Goal: Task Accomplishment & Management: Complete application form

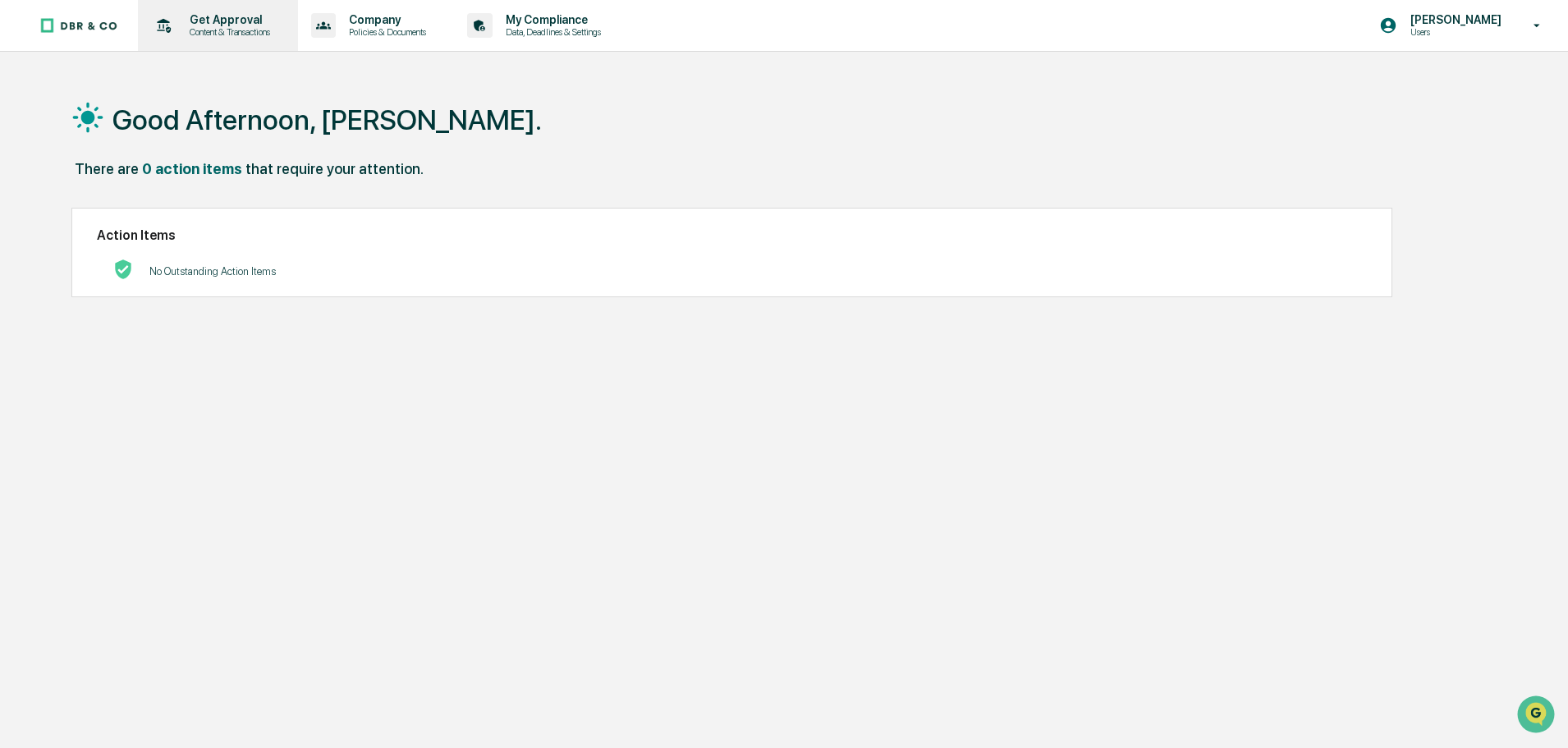
click at [203, 14] on p "Get Approval" at bounding box center [227, 20] width 102 height 14
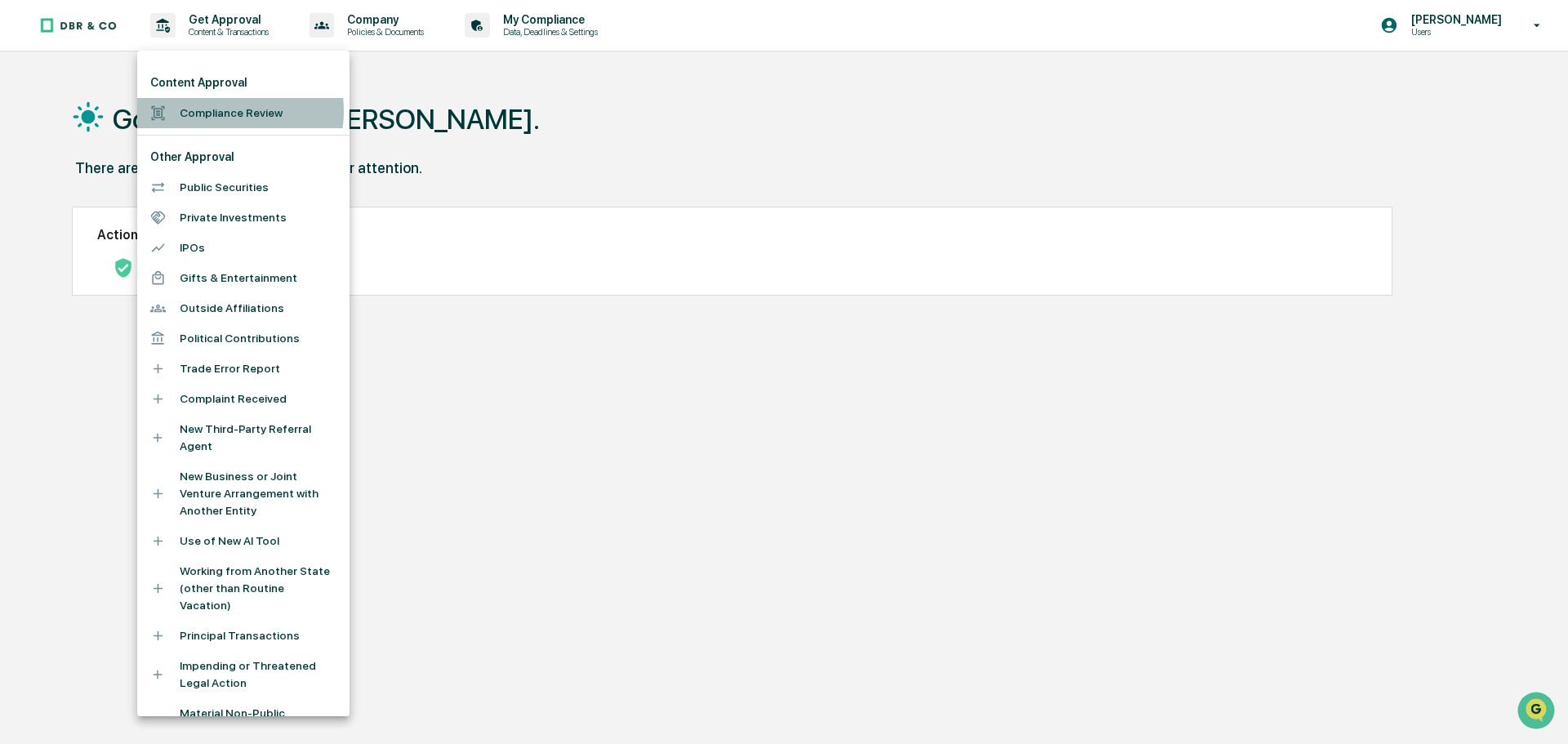
click at [224, 111] on li "Compliance Review" at bounding box center [243, 112] width 212 height 30
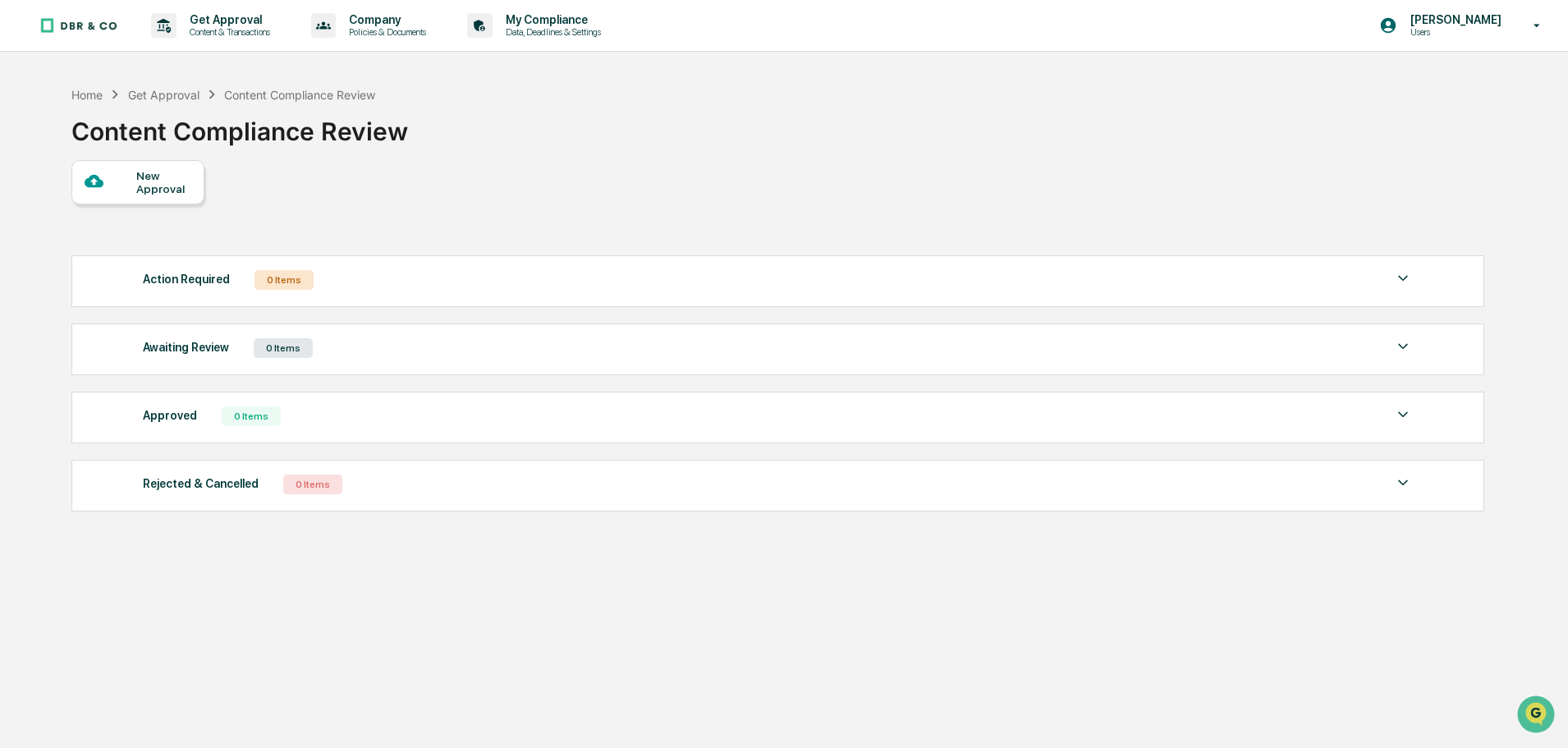
click at [154, 172] on div "New Approval" at bounding box center [163, 182] width 55 height 26
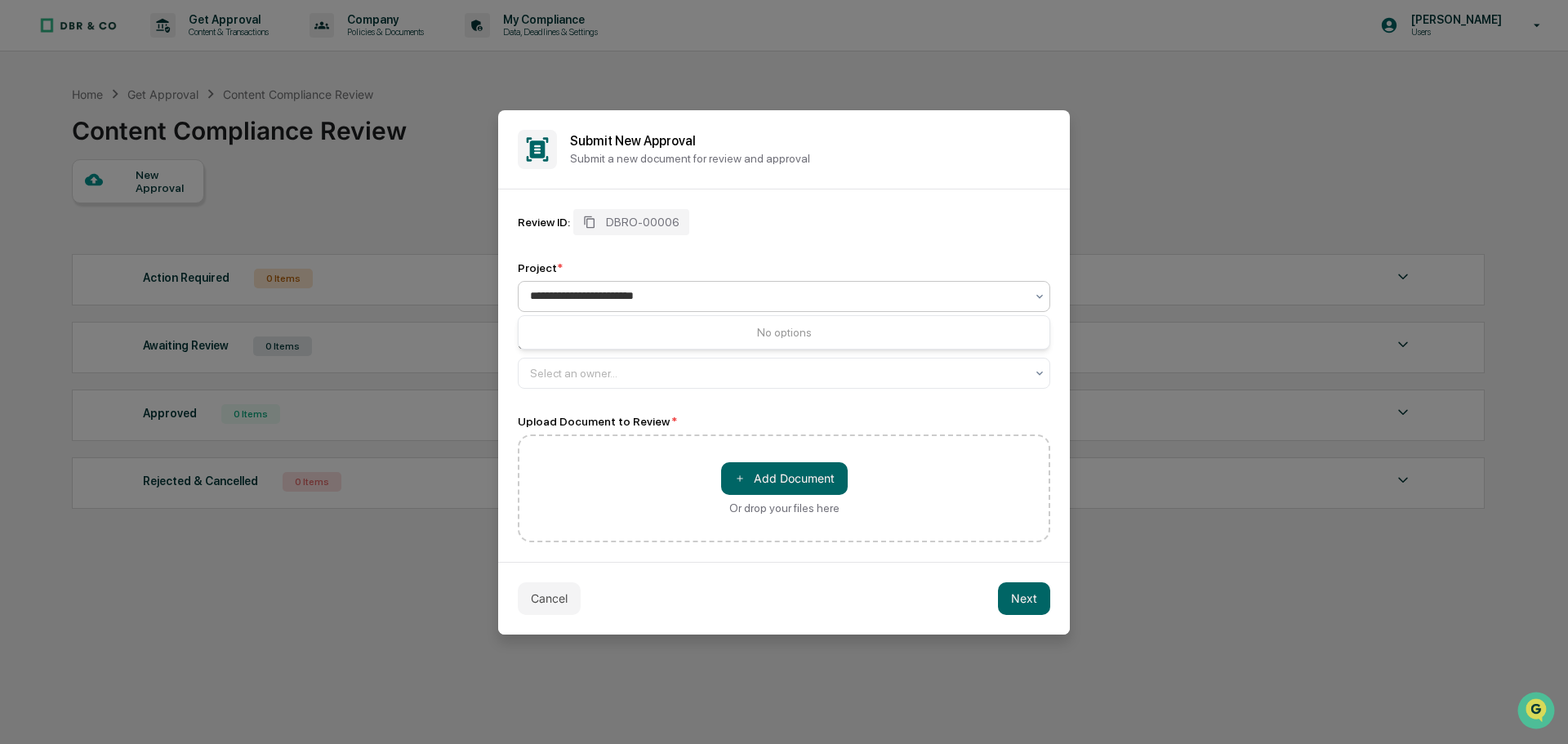
type input "**********"
click at [729, 406] on div "Review ID: DBRO-00006 Project * 0 results available for search term SmartAsset …" at bounding box center [784, 375] width 532 height 333
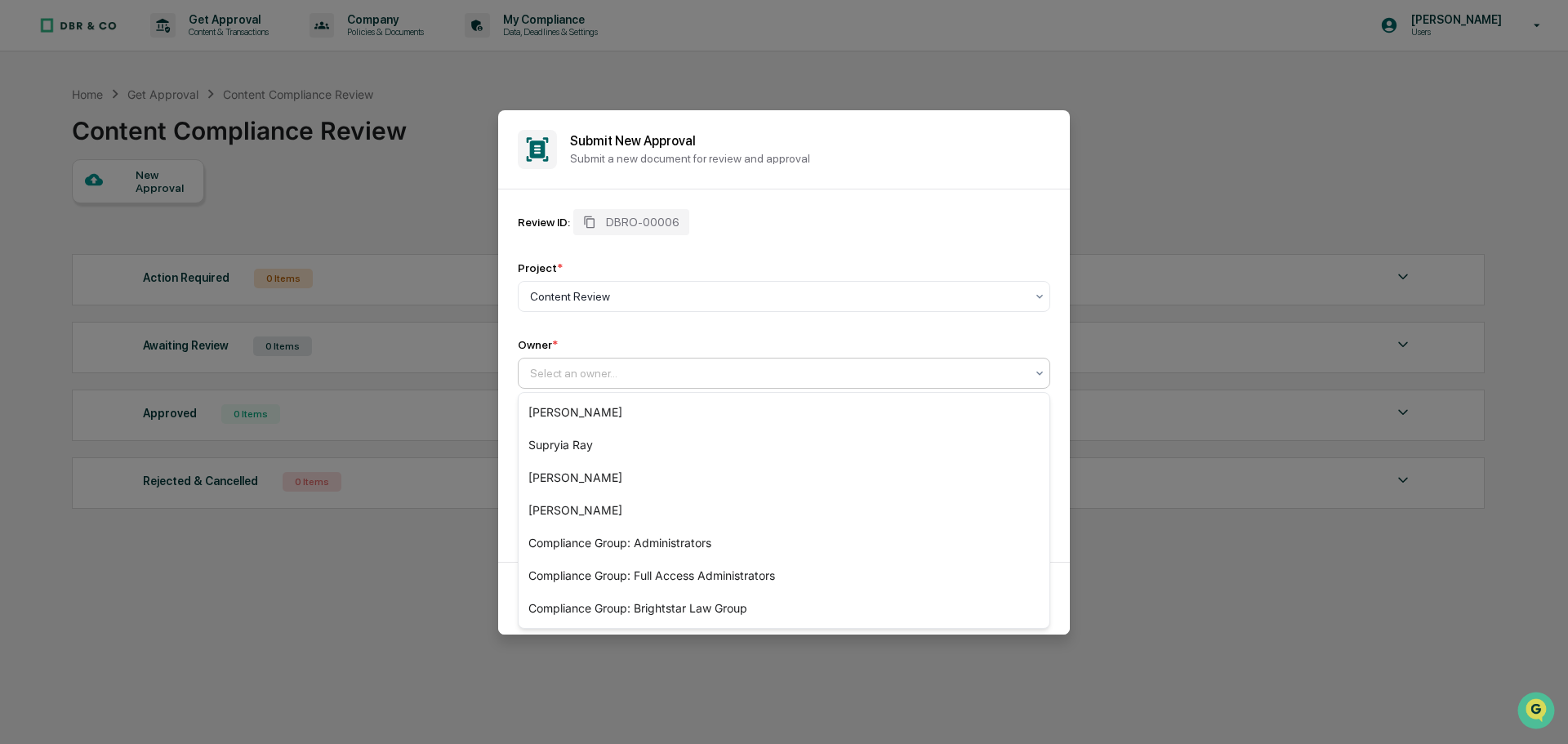
click at [561, 379] on div at bounding box center [777, 372] width 495 height 16
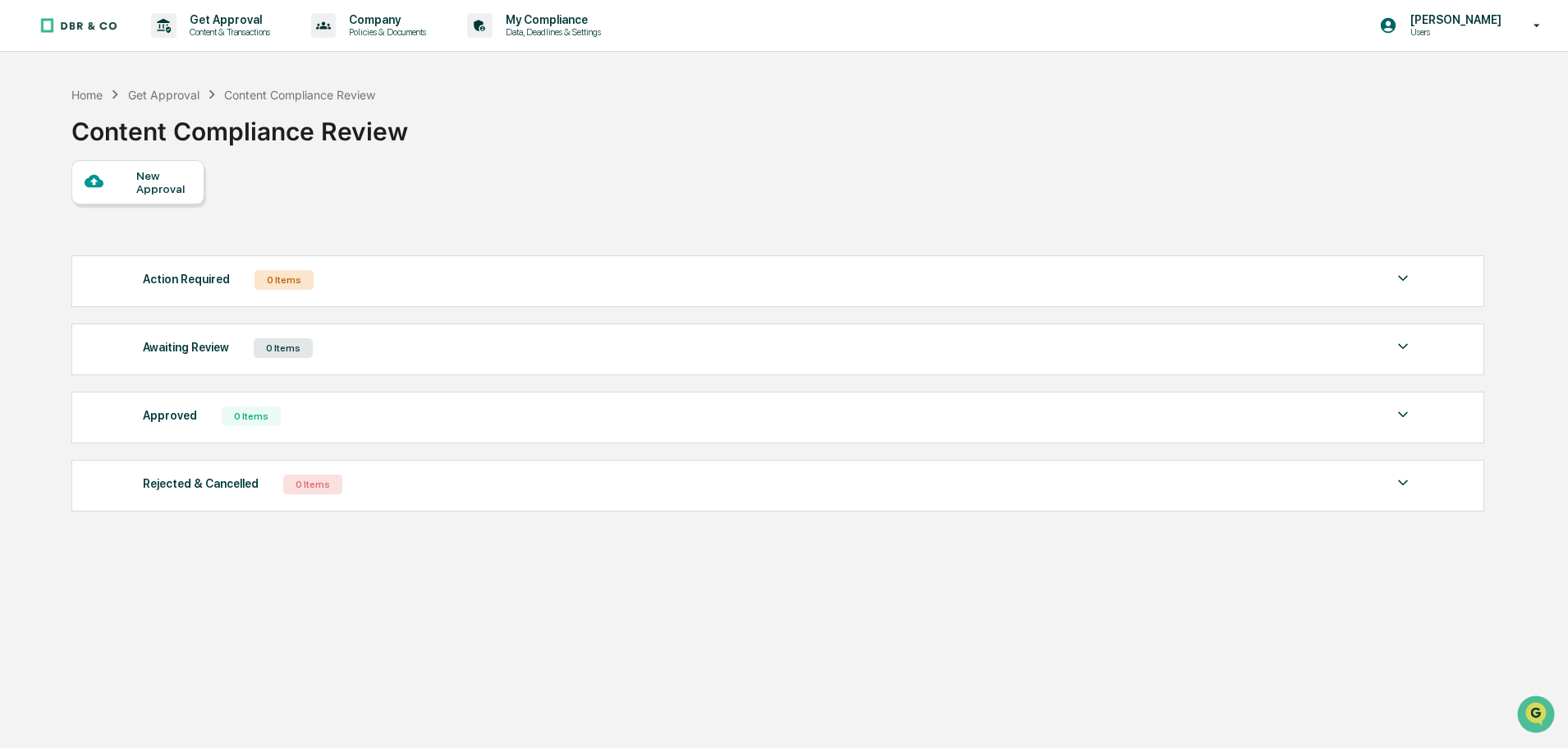
click at [86, 21] on img at bounding box center [79, 25] width 79 height 17
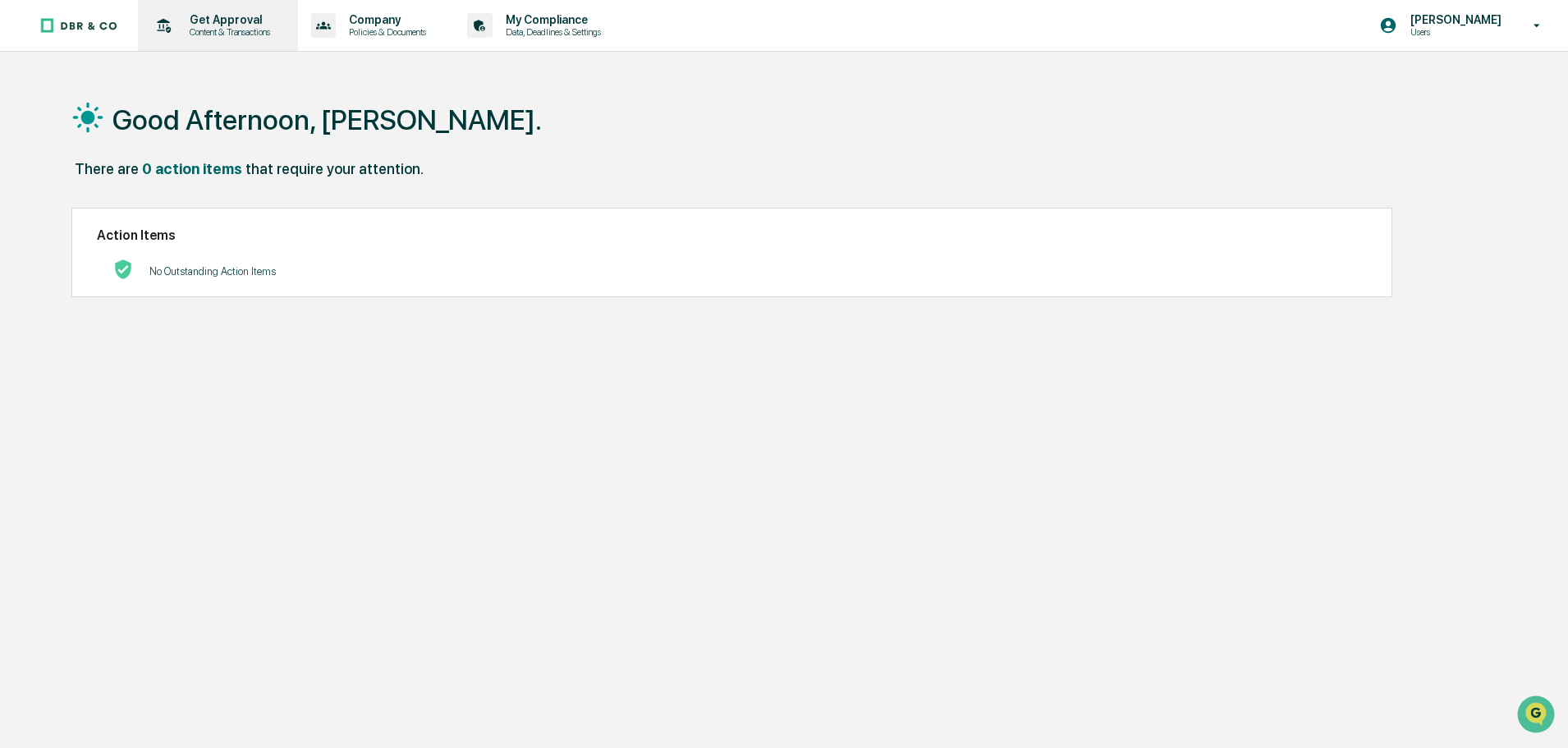
click at [224, 26] on p "Content & Transactions" at bounding box center [227, 32] width 102 height 12
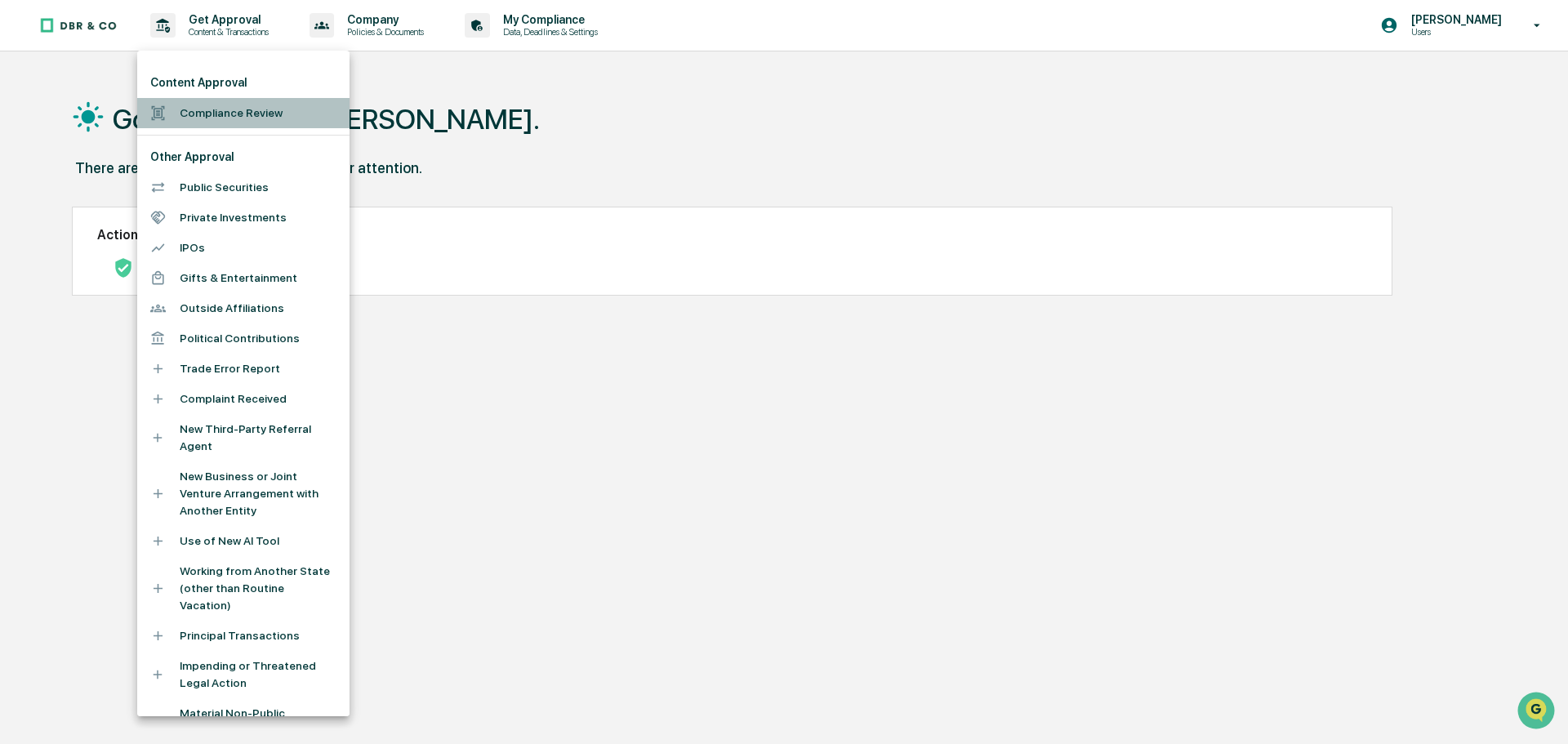
click at [249, 112] on li "Compliance Review" at bounding box center [243, 112] width 212 height 30
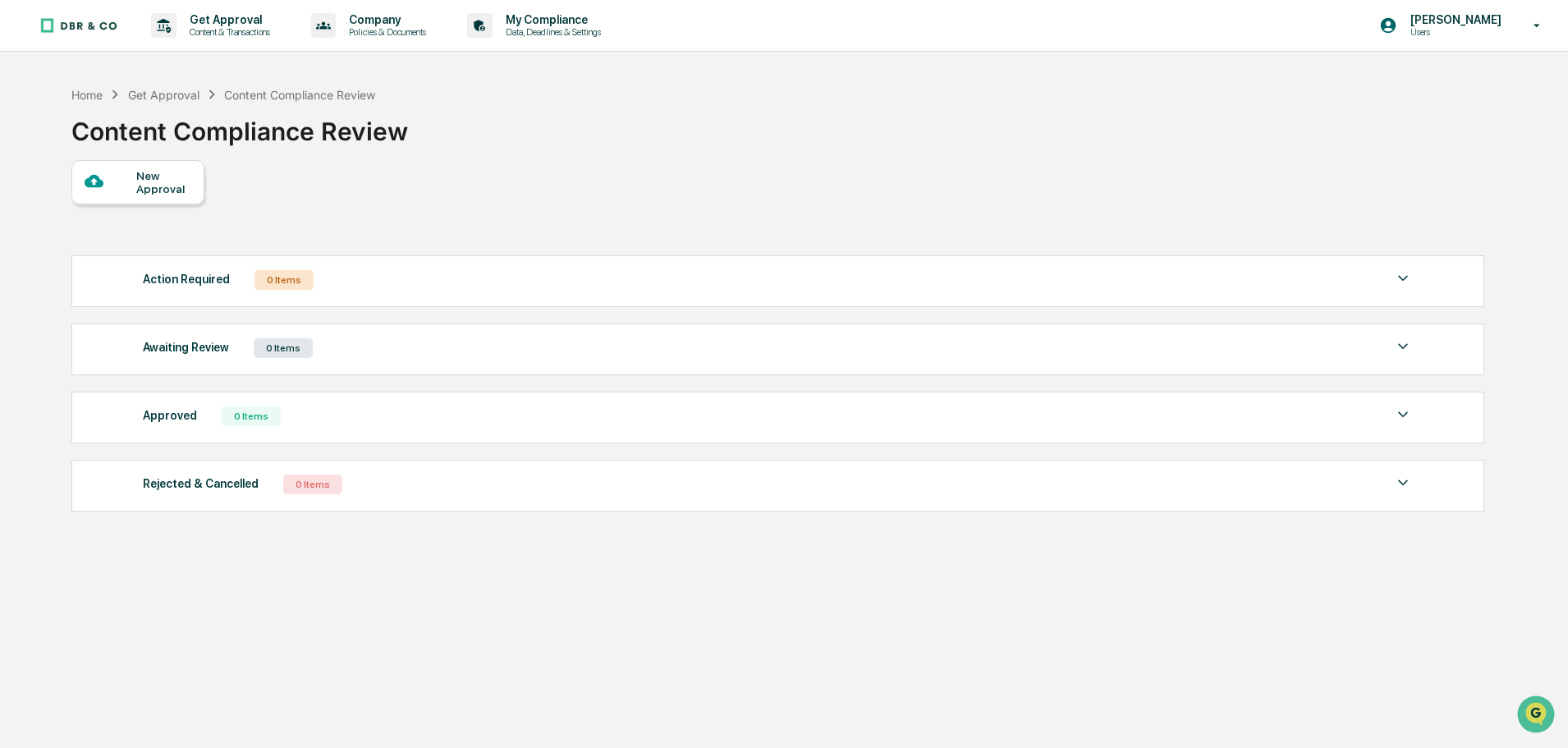
click at [137, 176] on div "New Approval" at bounding box center [163, 182] width 55 height 26
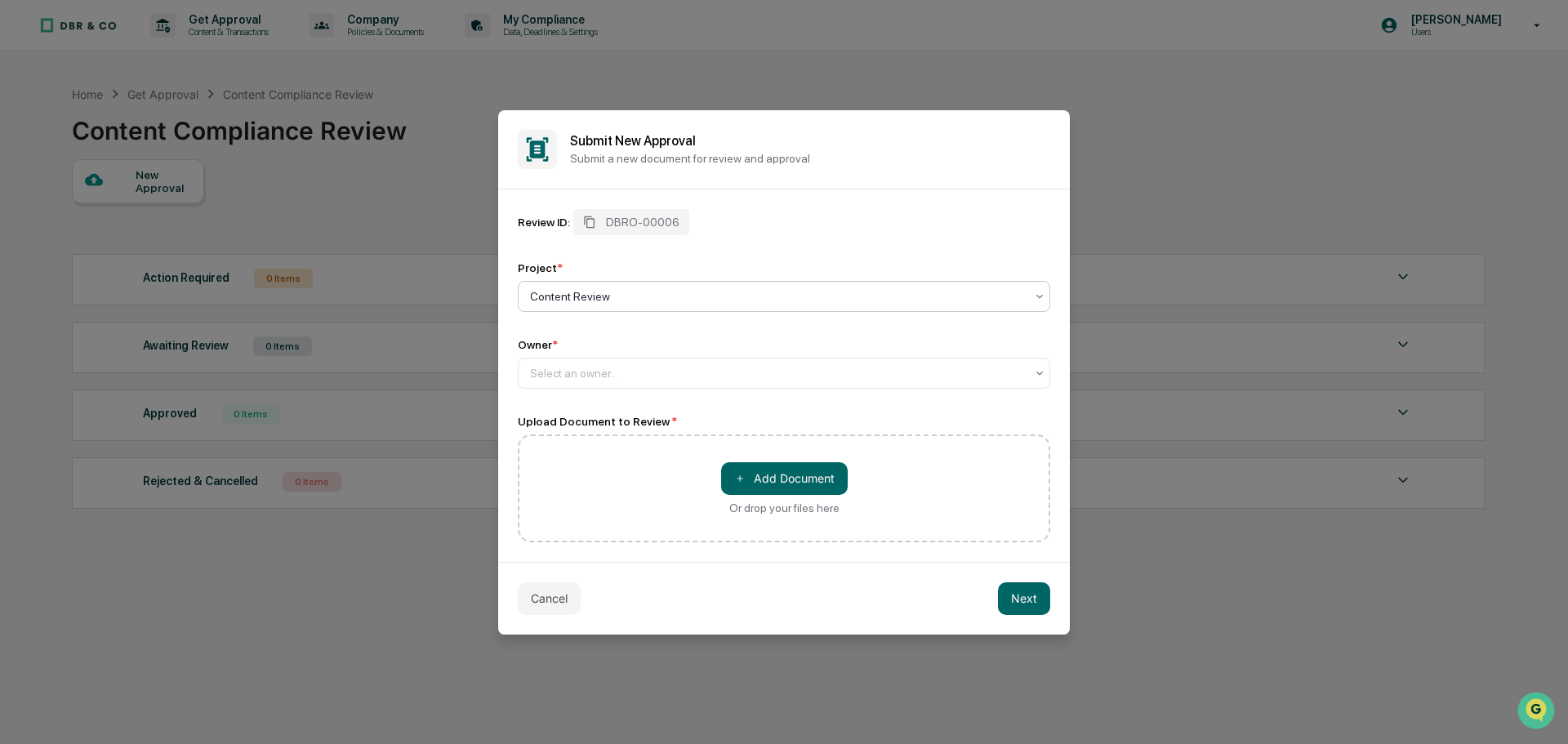
click at [1044, 293] on icon at bounding box center [1040, 297] width 14 height 14
click at [641, 294] on div at bounding box center [777, 296] width 495 height 16
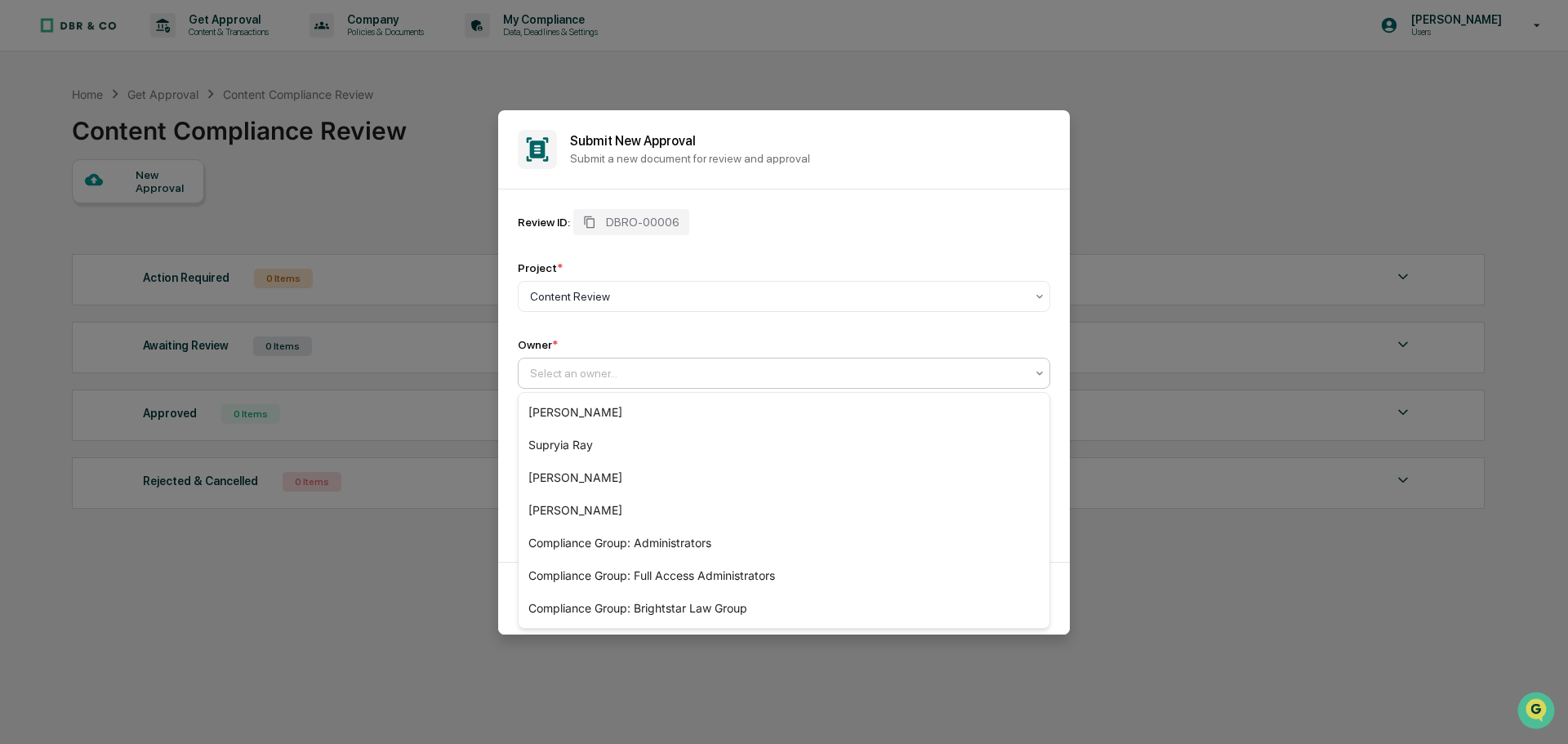
click at [620, 367] on div at bounding box center [777, 372] width 495 height 16
click at [655, 606] on div "Compliance Group: Brightstar Law Group" at bounding box center [784, 609] width 531 height 33
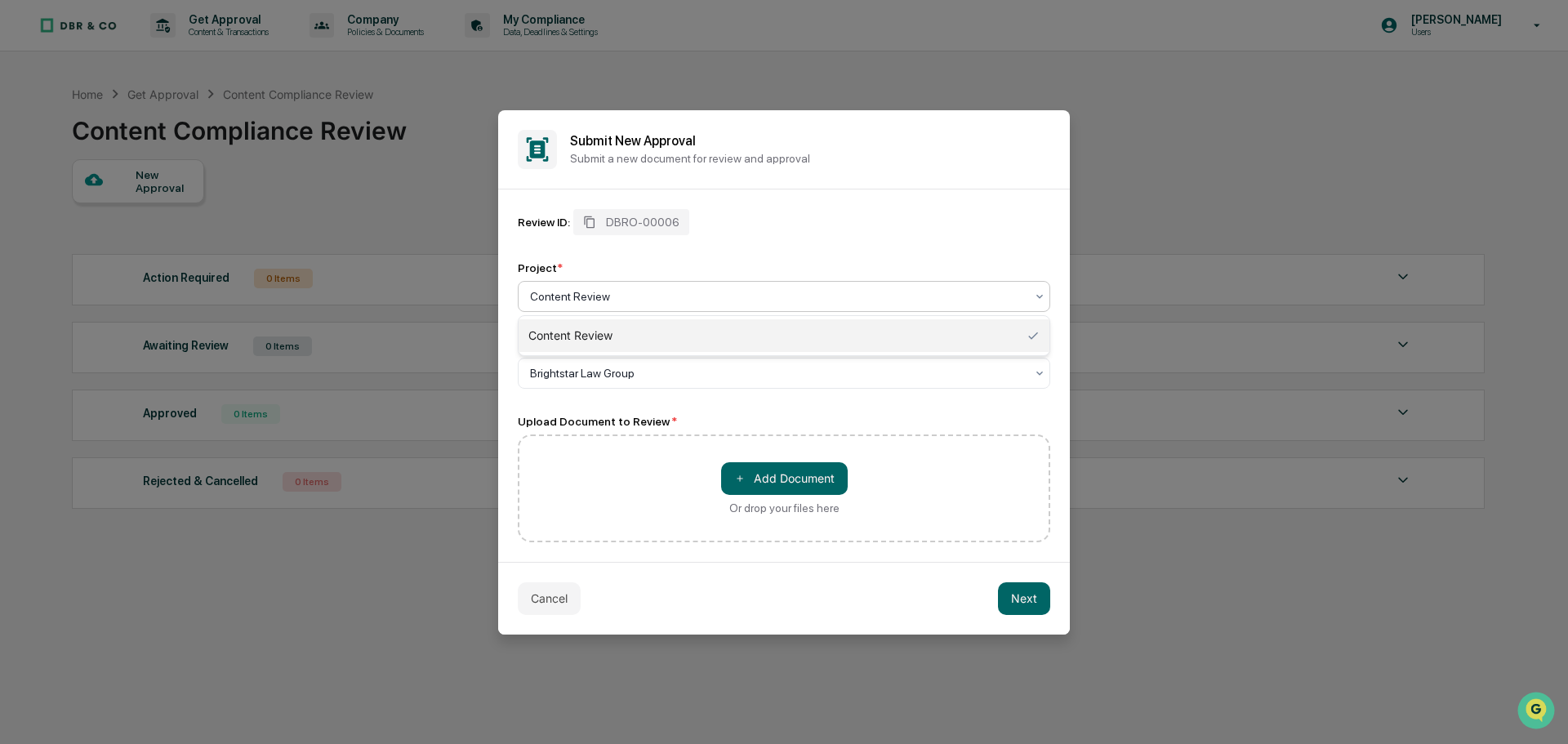
drag, startPoint x: 658, startPoint y: 294, endPoint x: 625, endPoint y: 294, distance: 33.0
click at [625, 294] on div at bounding box center [777, 296] width 495 height 16
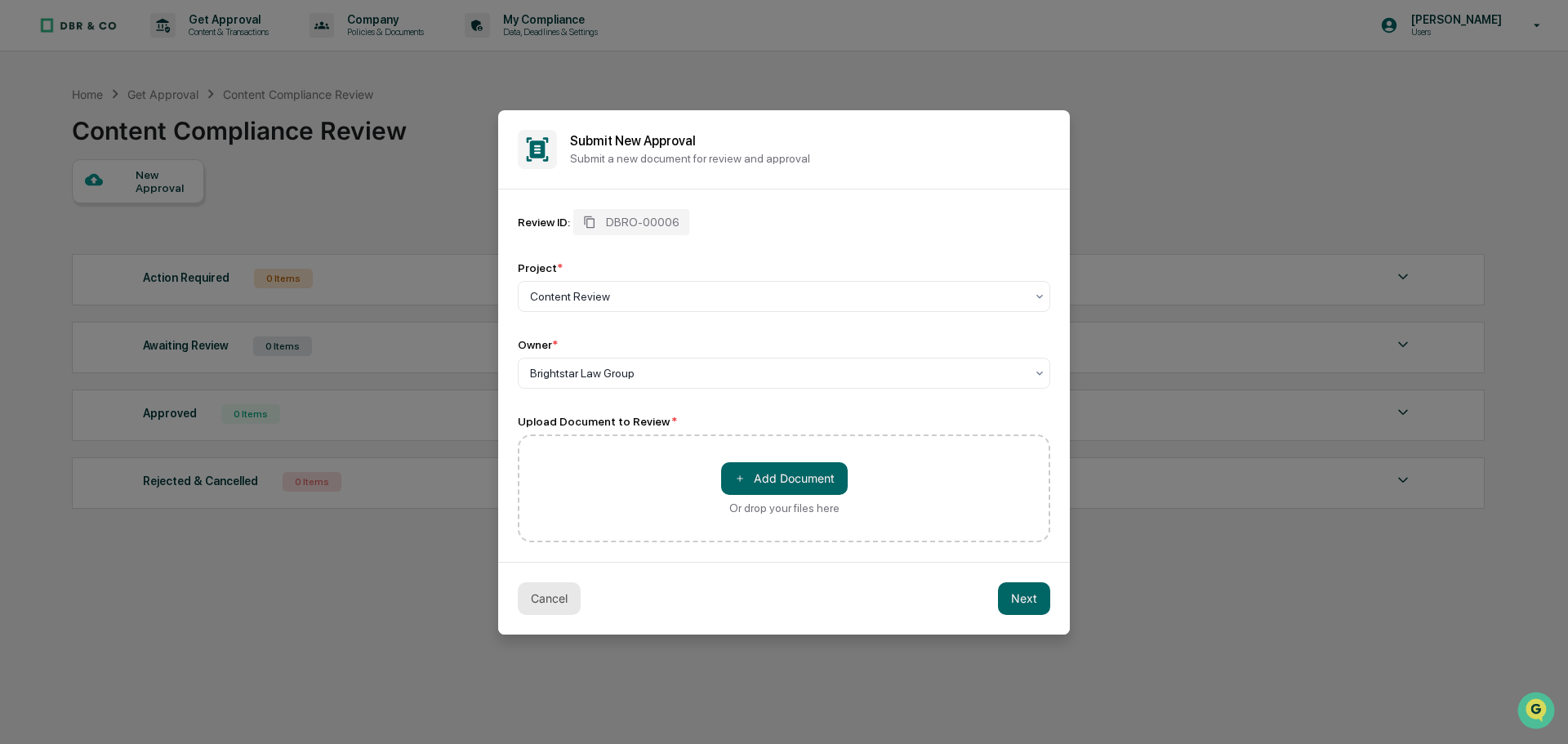
click at [540, 598] on button "Cancel" at bounding box center [549, 599] width 63 height 33
